Goal: Transaction & Acquisition: Purchase product/service

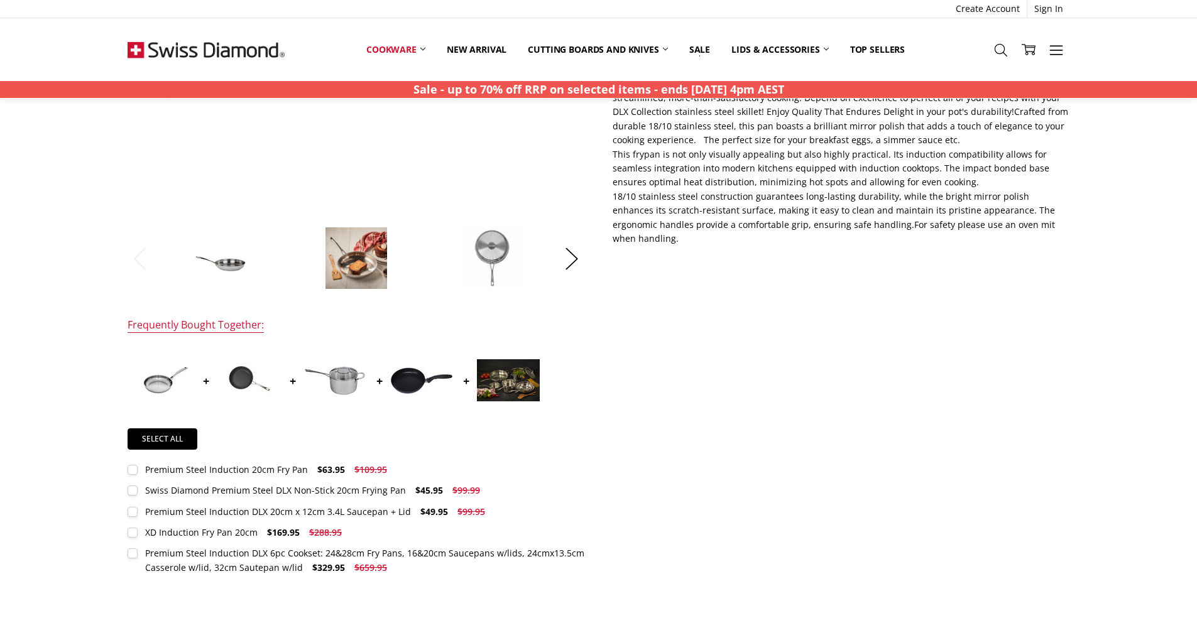
scroll to position [379, 0]
click at [386, 488] on div "Swiss Diamond Premium Steel DLX Non-Stick 20cm Frying Pan" at bounding box center [275, 490] width 261 height 12
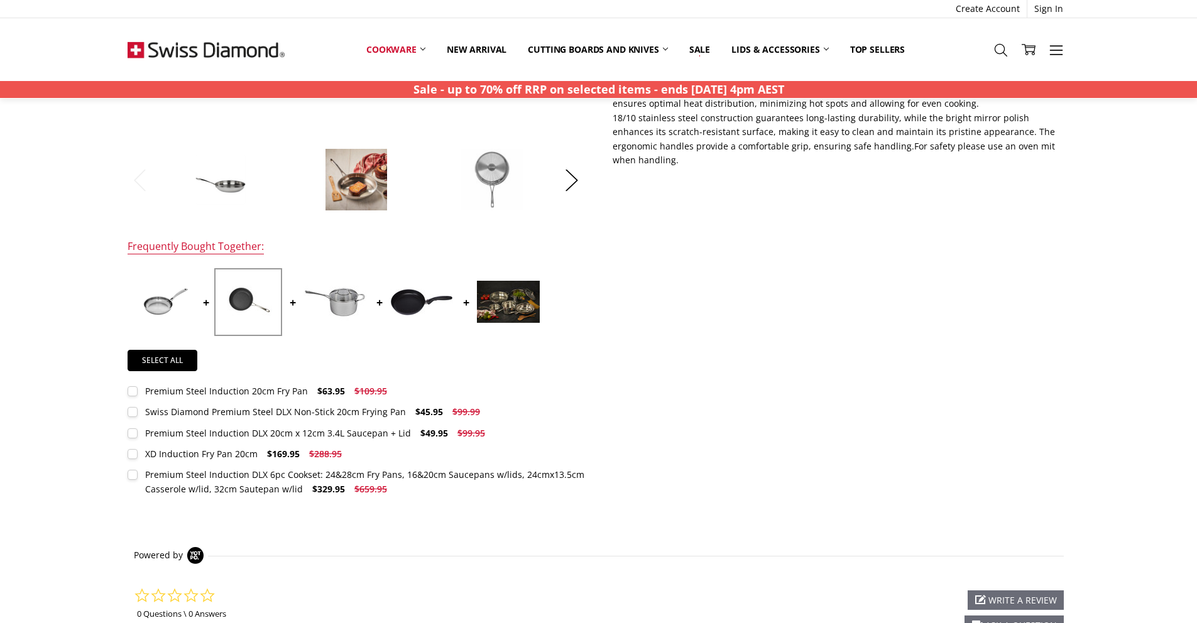
scroll to position [457, 0]
click at [178, 473] on div "Premium Steel Induction DLX 6pc Cookset: 24&28cm Fry Pans, 16&20cm Saucepans w/…" at bounding box center [364, 481] width 439 height 26
click at [542, 308] on div at bounding box center [356, 305] width 457 height 75
click at [518, 308] on img at bounding box center [508, 301] width 63 height 42
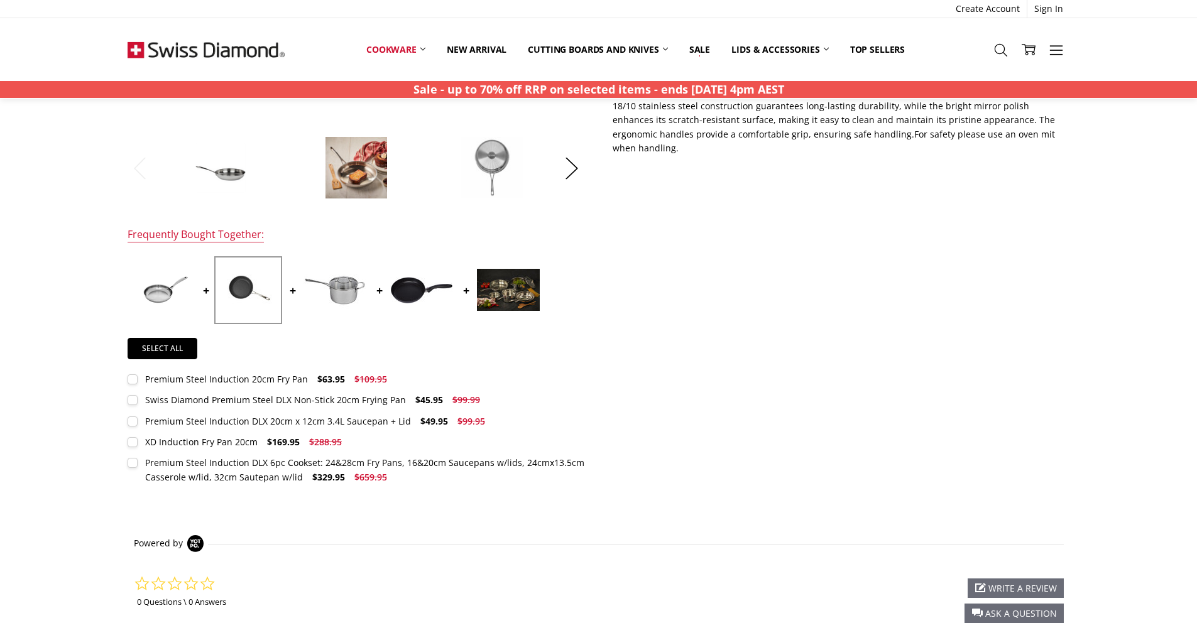
drag, startPoint x: 129, startPoint y: 407, endPoint x: 134, endPoint y: 401, distance: 7.2
click at [129, 406] on div "Premium Steel Induction 20cm Fry Pan $63.95 $109.95 MSRP: You save Quantity: *" at bounding box center [356, 429] width 457 height 112
click at [134, 401] on label "Swiss Diamond Premium Steel DLX Non-Stick 20cm Frying Pan $45.95 $99.99 MSRP: Y…" at bounding box center [307, 400] width 359 height 14
click at [137, 467] on label "Premium Steel Induction DLX 6pc Cookset: 24&28cm Fry Pans, 16&20cm Saucepans w/…" at bounding box center [356, 470] width 457 height 28
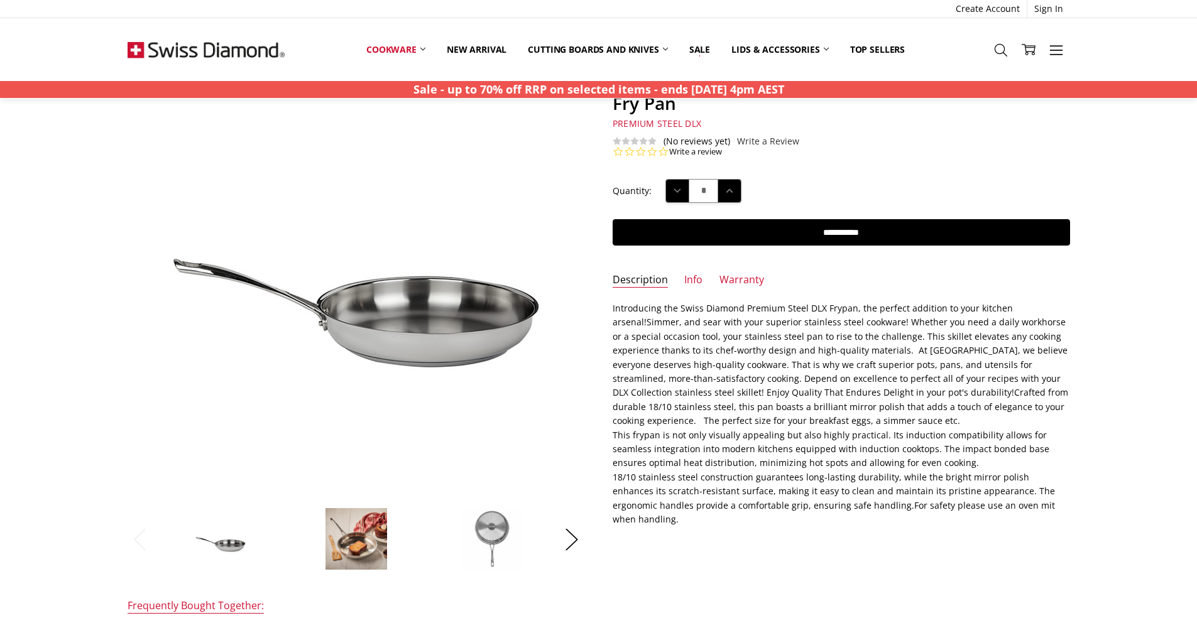
scroll to position [329, 0]
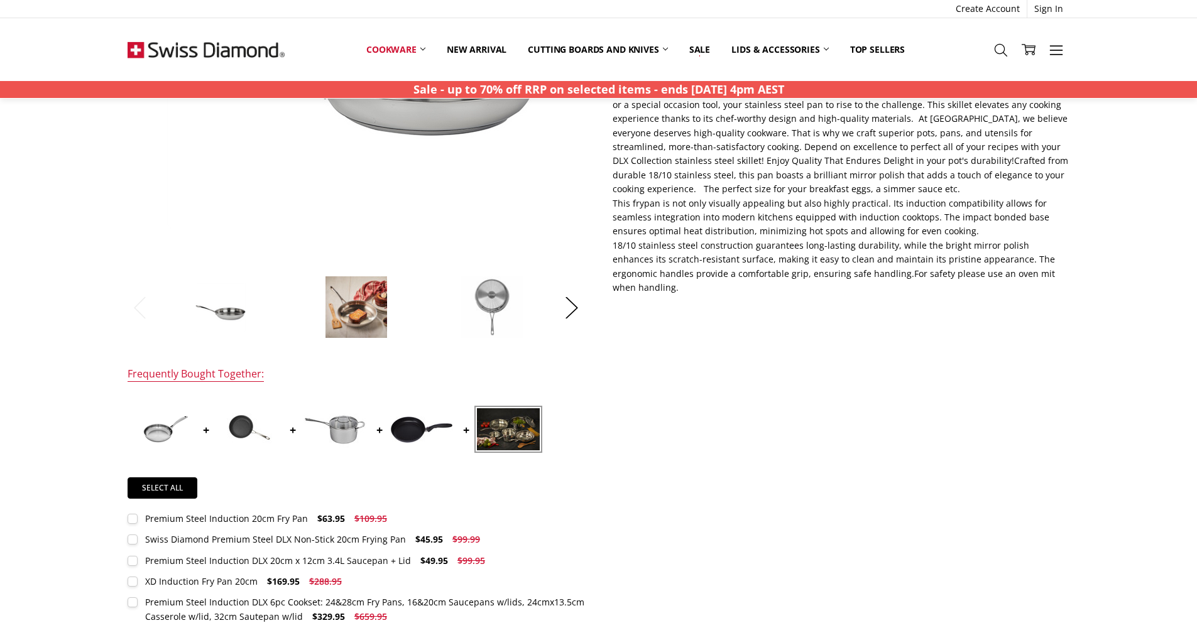
click at [513, 437] on img at bounding box center [508, 429] width 63 height 42
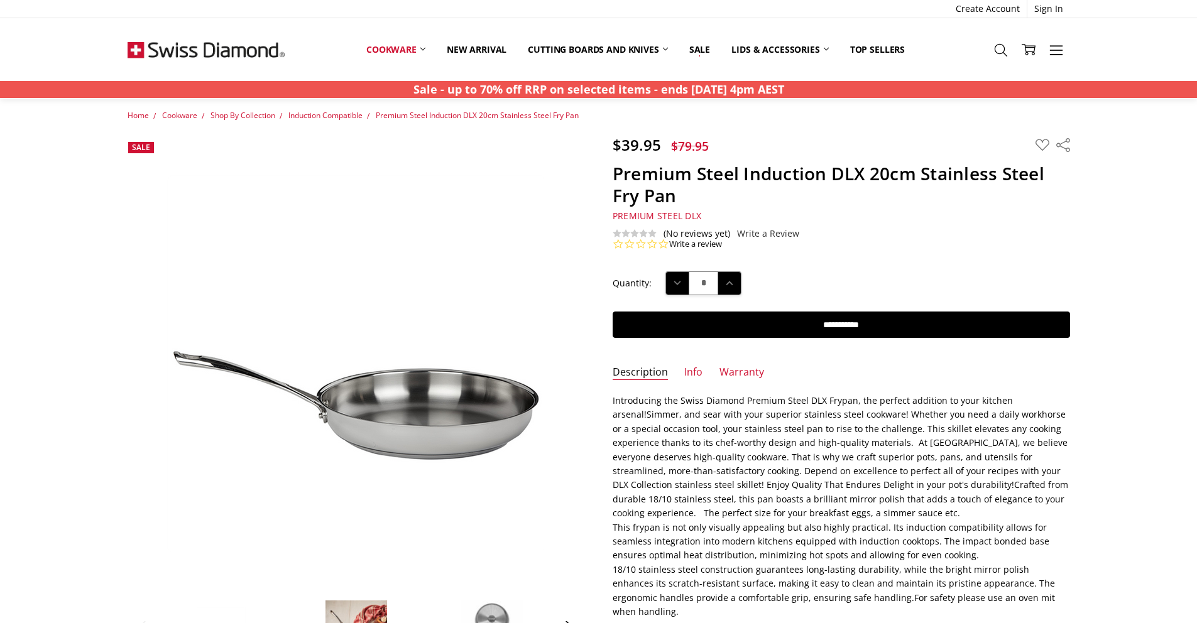
scroll to position [0, 0]
